Goal: Task Accomplishment & Management: Complete application form

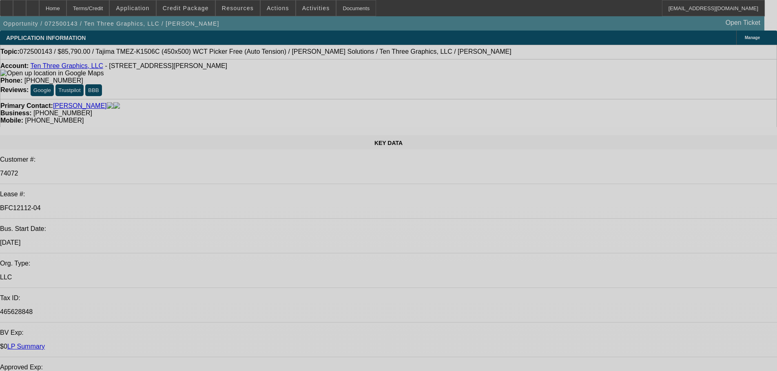
select select "0"
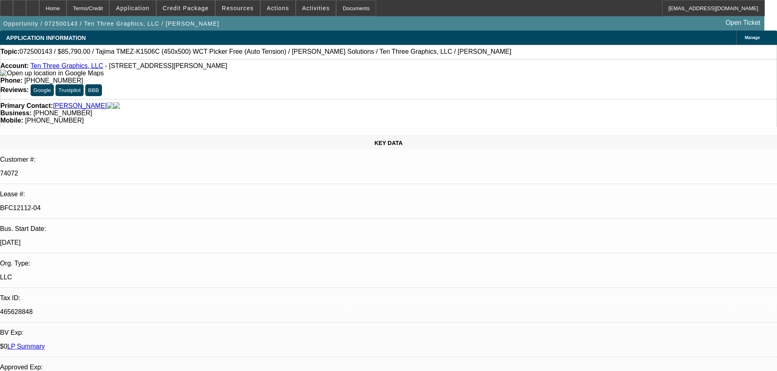
select select "2"
select select "0"
select select "1"
select select "0"
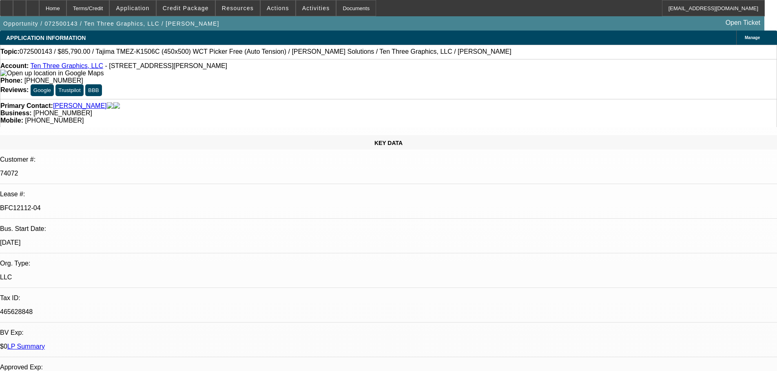
select select "2"
select select "0.1"
select select "4"
select select "0"
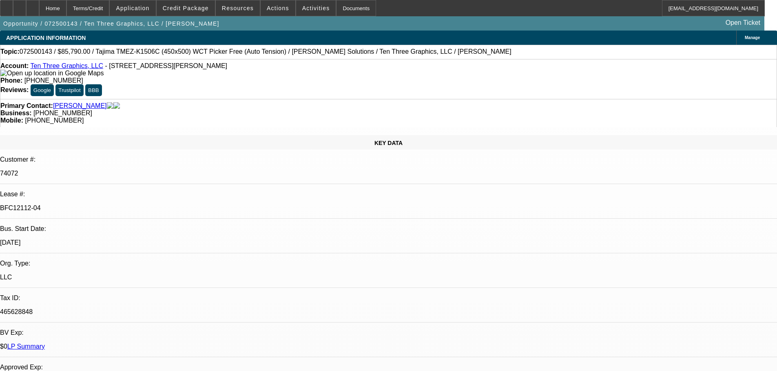
select select "2"
select select "0"
select select "1"
select select "0"
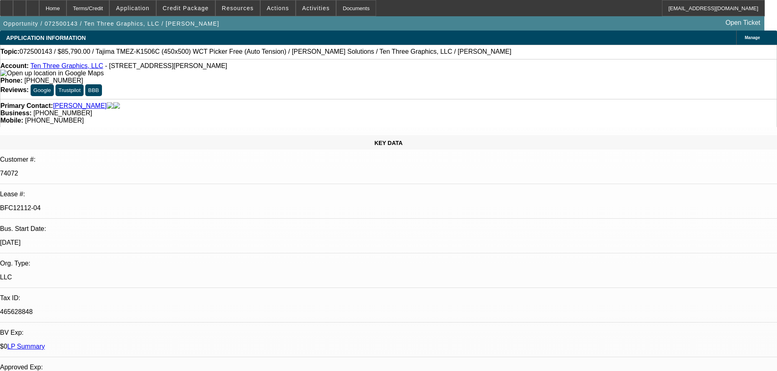
select select "2"
select select "0.1"
select select "4"
click at [358, 5] on div "Documents" at bounding box center [356, 8] width 40 height 16
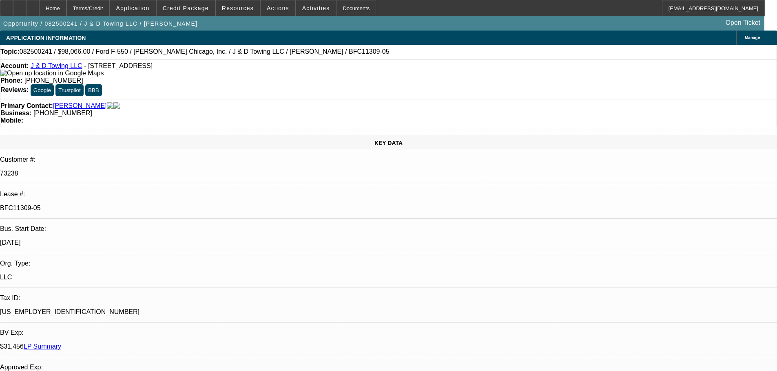
select select "0"
select select "2"
select select "0.1"
select select "4"
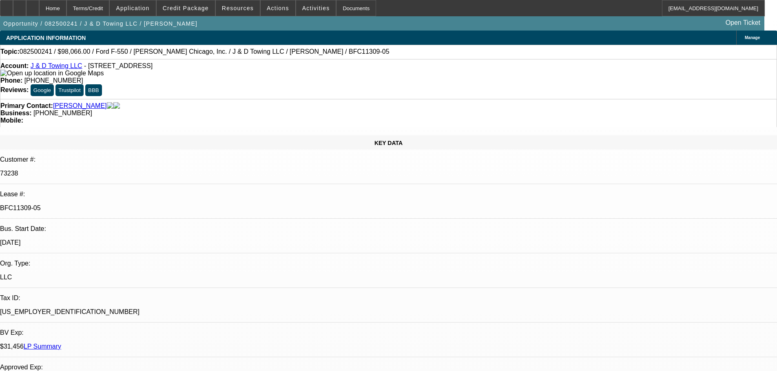
select select "0"
select select "2"
select select "0.1"
select select "4"
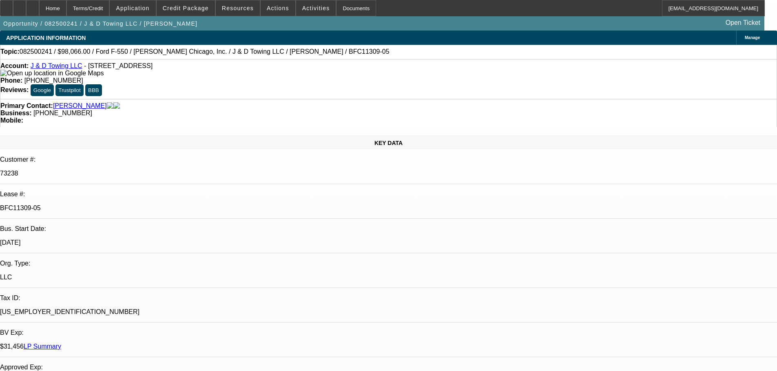
select select "0"
select select "2"
select select "0.1"
select select "4"
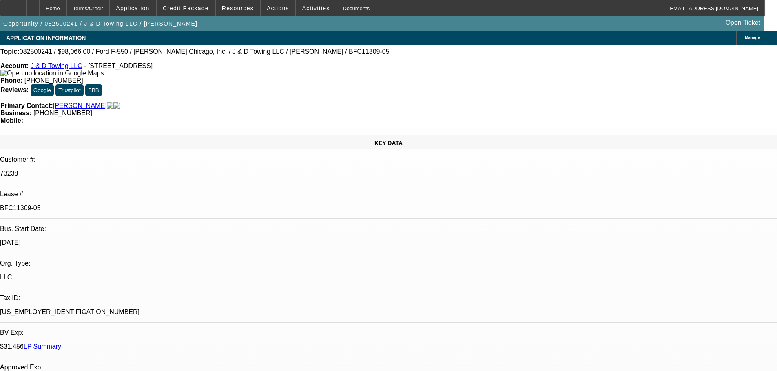
select select "0"
select select "2"
select select "0.1"
select select "4"
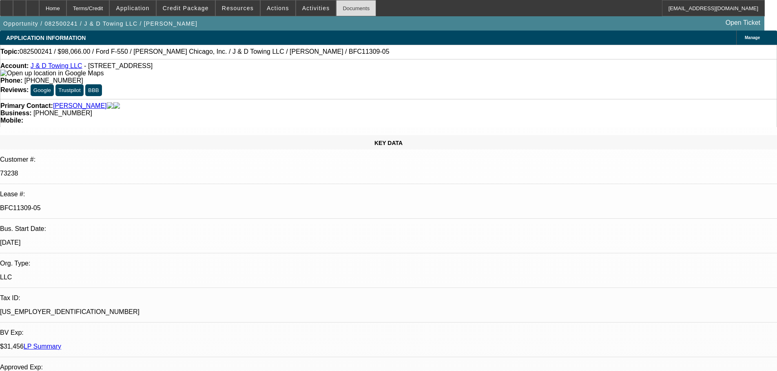
click at [356, 4] on div "Documents" at bounding box center [356, 8] width 40 height 16
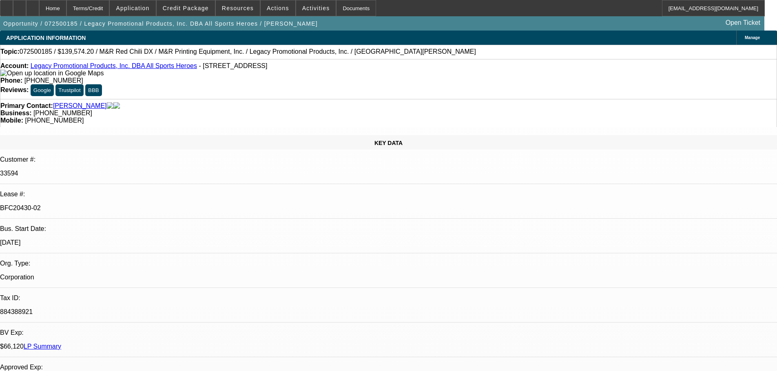
select select "0.2"
select select "2"
select select "0"
select select "2"
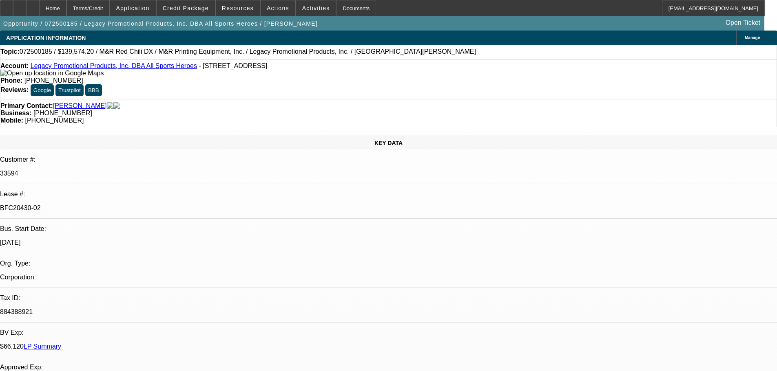
select select "0"
select select "2"
select select "0"
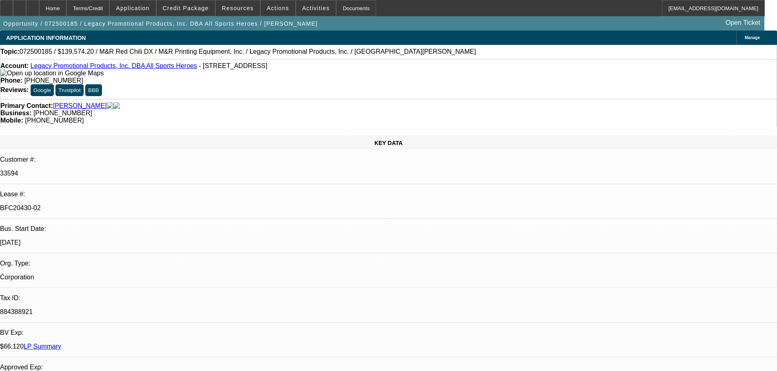
select select "2"
select select "0"
select select "1"
select select "2"
select select "6"
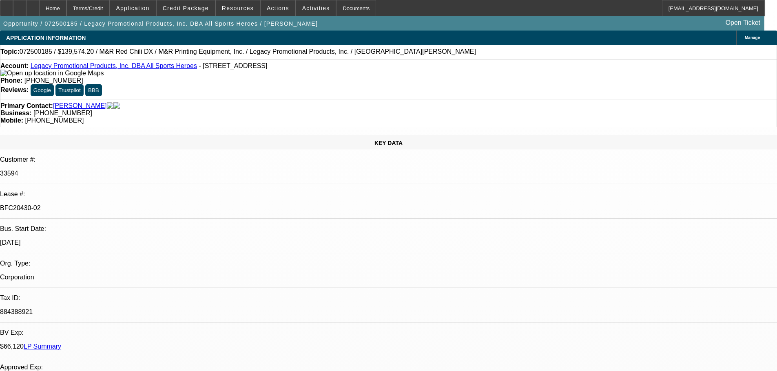
select select "1"
select select "2"
select select "6"
select select "1"
select select "2"
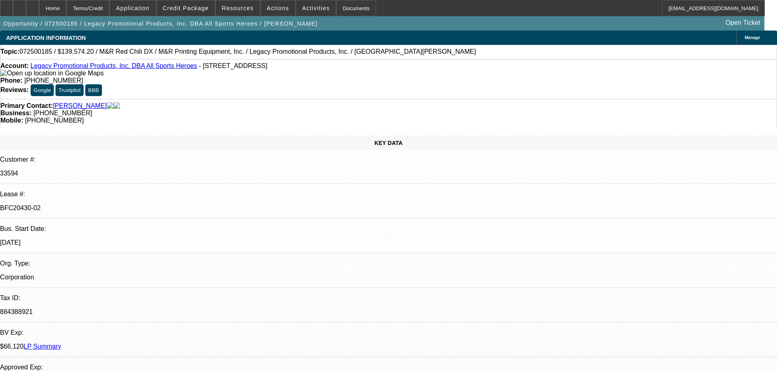
select select "6"
select select "1"
select select "2"
select select "6"
click at [336, 11] on div "Documents" at bounding box center [356, 8] width 40 height 16
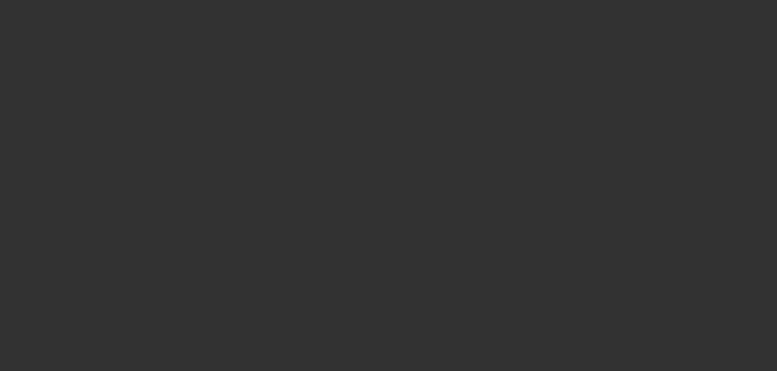
click at [339, 13] on div at bounding box center [388, 185] width 777 height 371
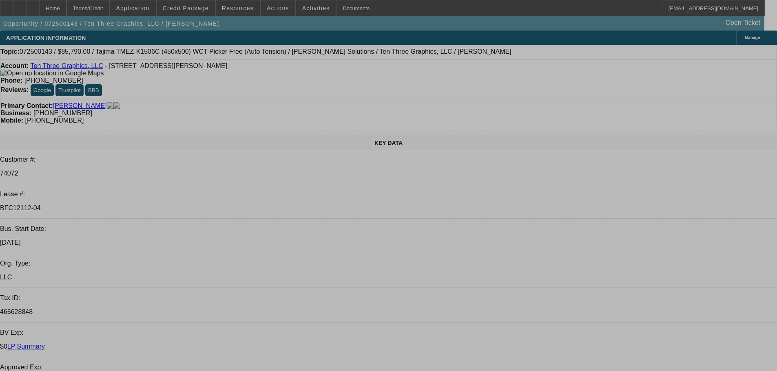
select select "0"
select select "2"
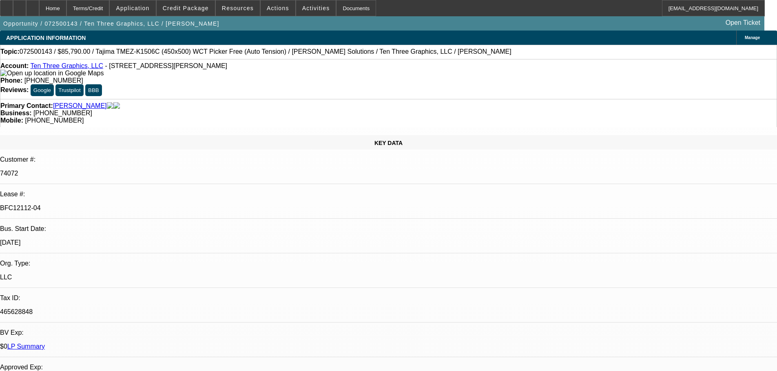
select select "0"
select select "1"
select select "0"
select select "2"
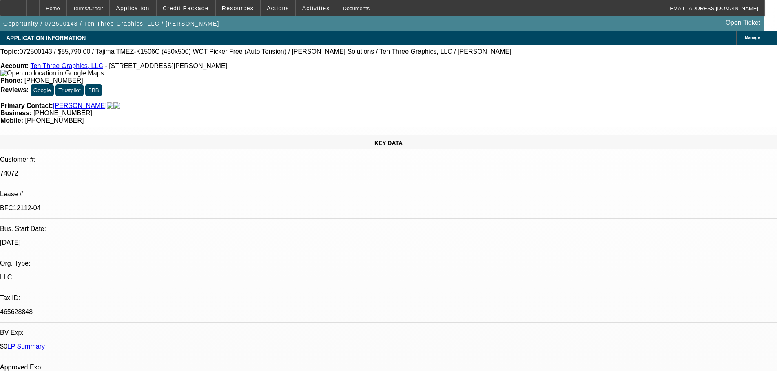
select select "0.1"
select select "4"
select select "0"
select select "2"
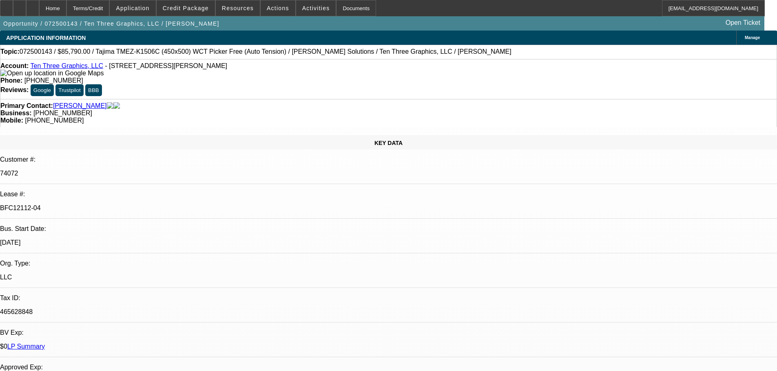
select select "0"
select select "1"
select select "0"
select select "2"
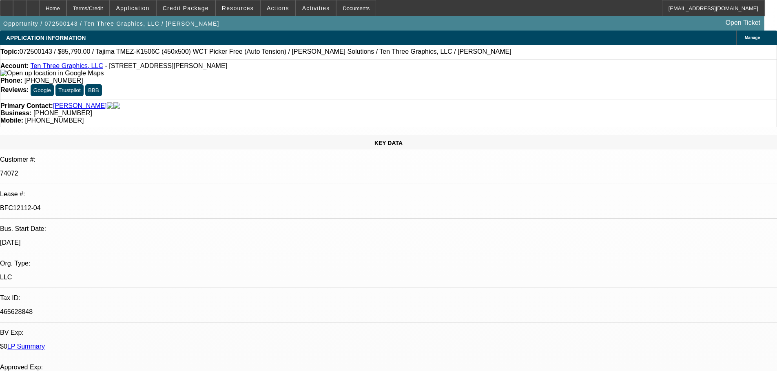
select select "0.1"
select select "4"
click at [349, 8] on div "Documents" at bounding box center [356, 8] width 40 height 16
